Goal: Information Seeking & Learning: Learn about a topic

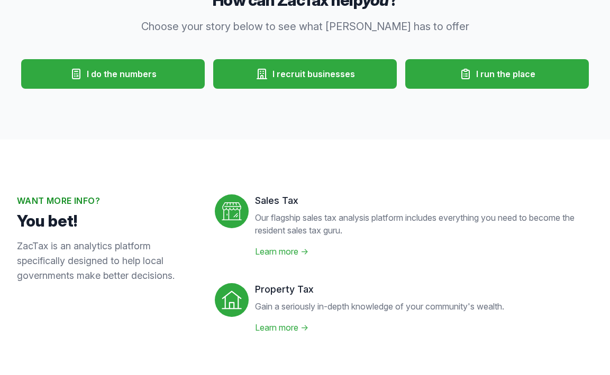
scroll to position [216, 0]
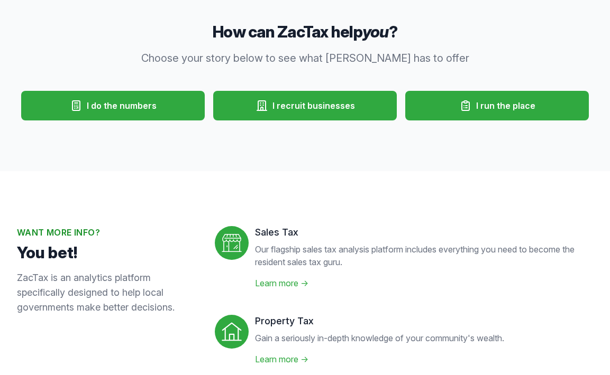
click at [462, 109] on icon at bounding box center [465, 106] width 7 height 10
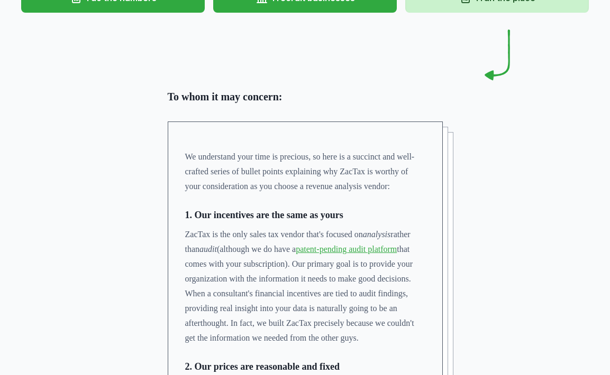
scroll to position [54, 0]
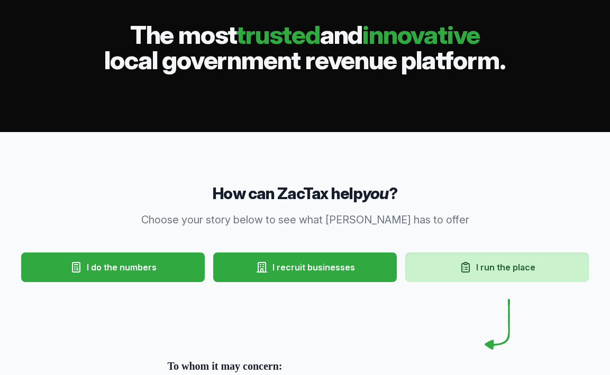
click at [284, 265] on span "I recruit businesses" at bounding box center [313, 267] width 83 height 13
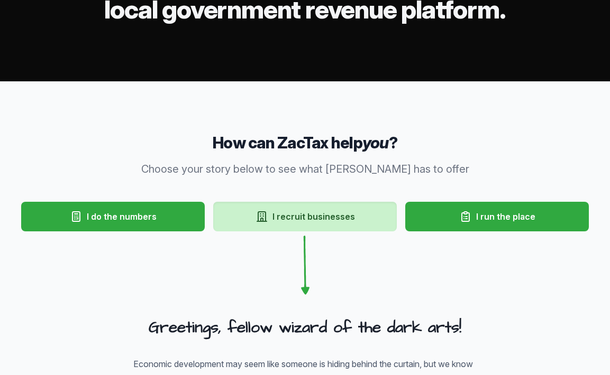
scroll to position [108, 0]
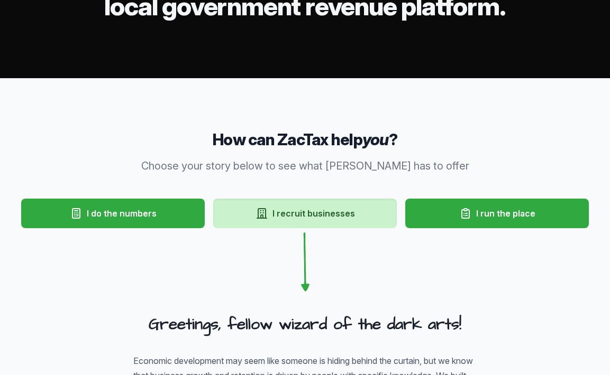
click at [100, 227] on button "I do the numbers" at bounding box center [113, 214] width 184 height 30
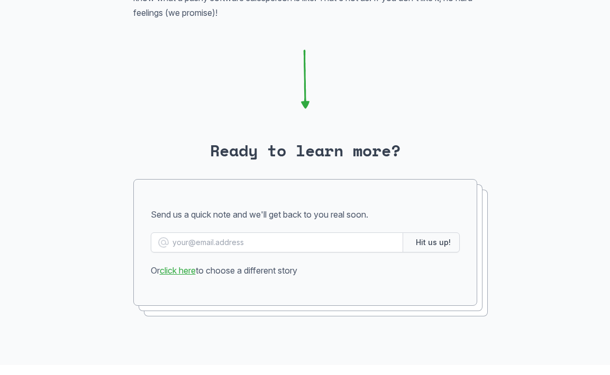
scroll to position [2374, 0]
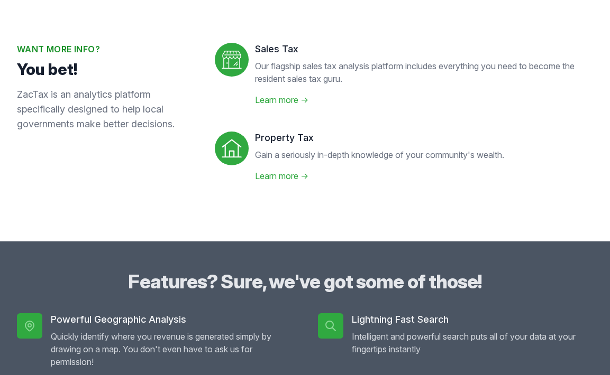
click at [287, 178] on link "Learn more →" at bounding box center [281, 176] width 53 height 11
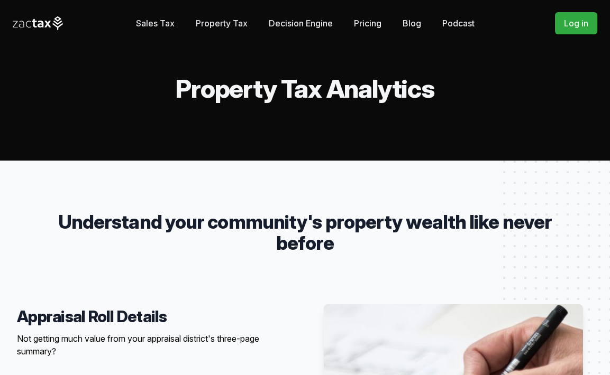
click at [376, 23] on link "Pricing" at bounding box center [368, 23] width 28 height 21
